Goal: Navigation & Orientation: Find specific page/section

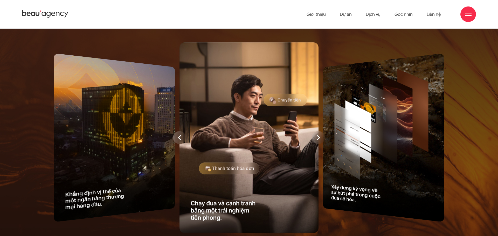
click at [153, 156] on div at bounding box center [249, 138] width 433 height 196
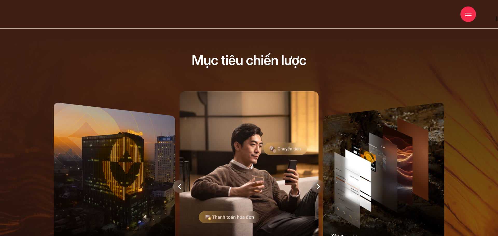
click at [180, 188] on icon at bounding box center [179, 186] width 3 height 5
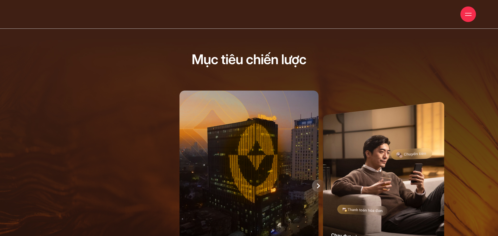
click at [316, 184] on div at bounding box center [318, 186] width 13 height 13
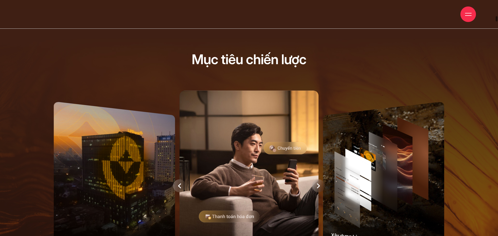
click at [320, 187] on icon at bounding box center [318, 186] width 3 height 5
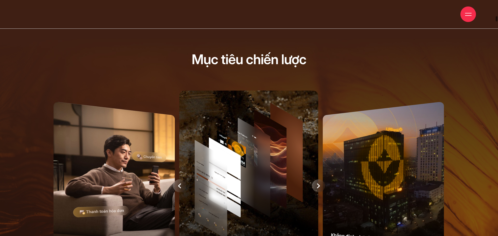
click at [177, 186] on div at bounding box center [179, 186] width 13 height 13
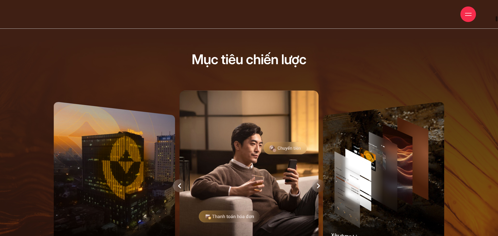
click at [177, 186] on div at bounding box center [179, 186] width 13 height 13
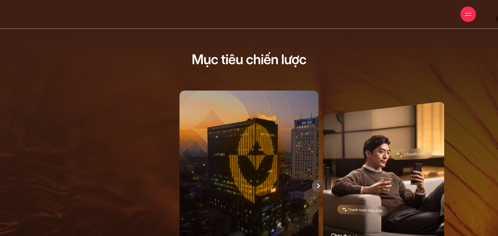
click at [318, 182] on div at bounding box center [318, 186] width 13 height 13
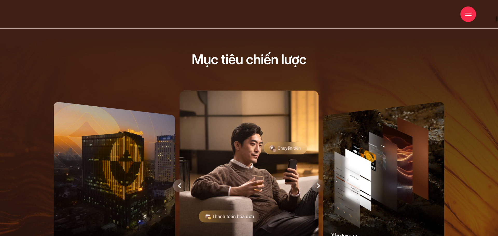
click at [316, 188] on div at bounding box center [318, 186] width 13 height 13
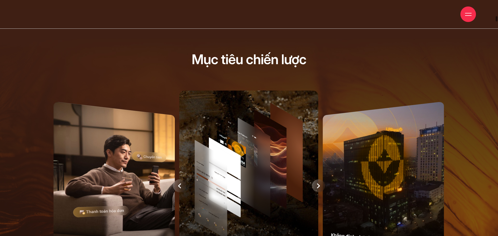
click at [323, 184] on div at bounding box center [318, 186] width 13 height 13
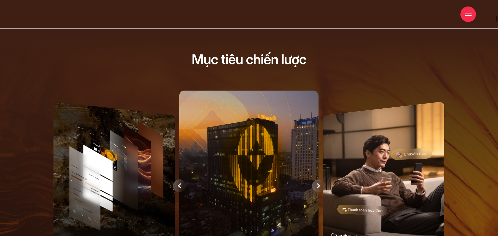
click at [177, 186] on div at bounding box center [179, 186] width 13 height 13
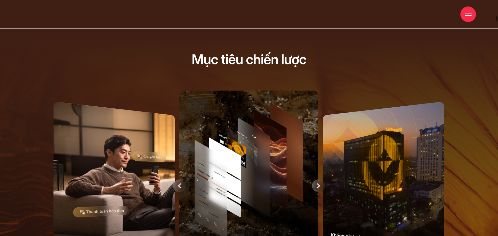
click at [182, 187] on div at bounding box center [179, 186] width 13 height 13
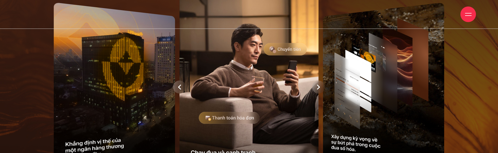
click at [184, 88] on div at bounding box center [179, 86] width 13 height 13
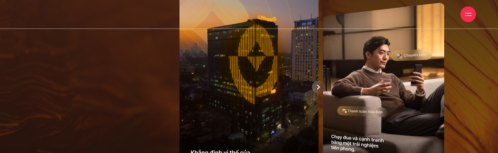
click at [317, 89] on icon at bounding box center [318, 87] width 3 height 5
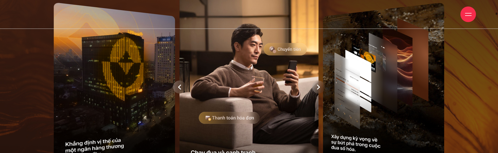
click at [116, 91] on div at bounding box center [249, 87] width 433 height 196
click at [150, 66] on div at bounding box center [249, 87] width 433 height 196
drag, startPoint x: 129, startPoint y: 75, endPoint x: 199, endPoint y: 75, distance: 70.3
click at [129, 75] on div at bounding box center [249, 87] width 433 height 196
click at [182, 88] on div at bounding box center [179, 86] width 13 height 13
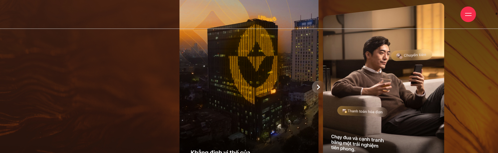
click at [319, 87] on icon at bounding box center [318, 87] width 3 height 5
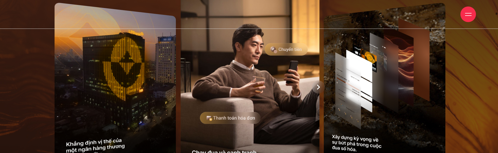
click at [319, 87] on div at bounding box center [249, 87] width 433 height 196
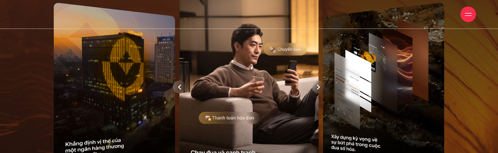
click at [319, 87] on icon at bounding box center [318, 87] width 3 height 5
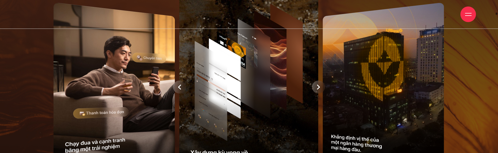
click at [319, 87] on icon at bounding box center [318, 87] width 3 height 5
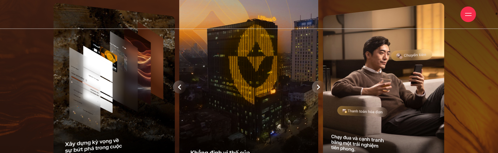
click at [319, 87] on div at bounding box center [249, 87] width 433 height 196
click at [319, 87] on icon at bounding box center [318, 87] width 3 height 5
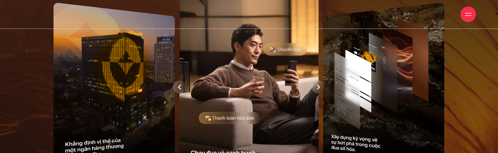
click at [319, 87] on div at bounding box center [249, 87] width 433 height 196
click at [319, 87] on icon at bounding box center [318, 87] width 3 height 5
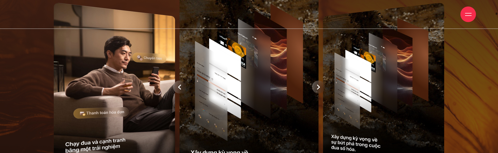
click at [319, 87] on icon at bounding box center [318, 87] width 3 height 5
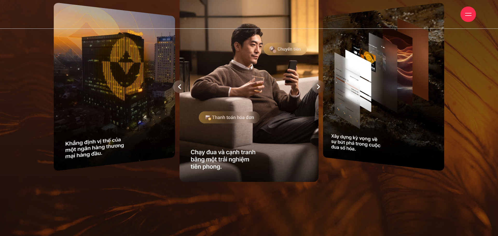
click at [318, 86] on icon at bounding box center [318, 87] width 3 height 5
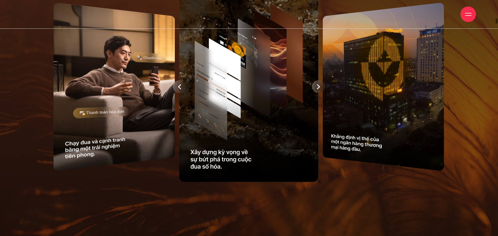
click at [184, 84] on div at bounding box center [179, 86] width 13 height 13
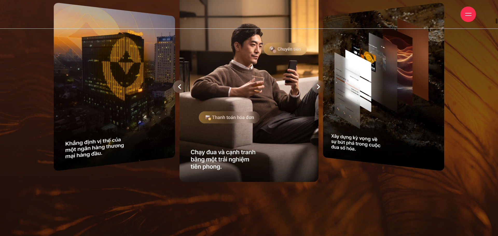
click at [318, 87] on icon at bounding box center [318, 86] width 3 height 5
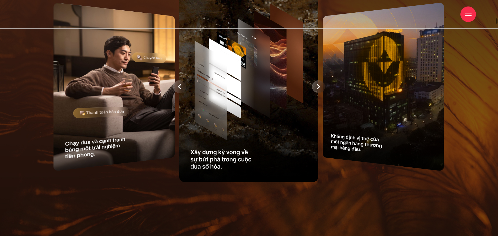
click at [179, 86] on icon at bounding box center [179, 87] width 3 height 5
